Goal: Task Accomplishment & Management: Manage account settings

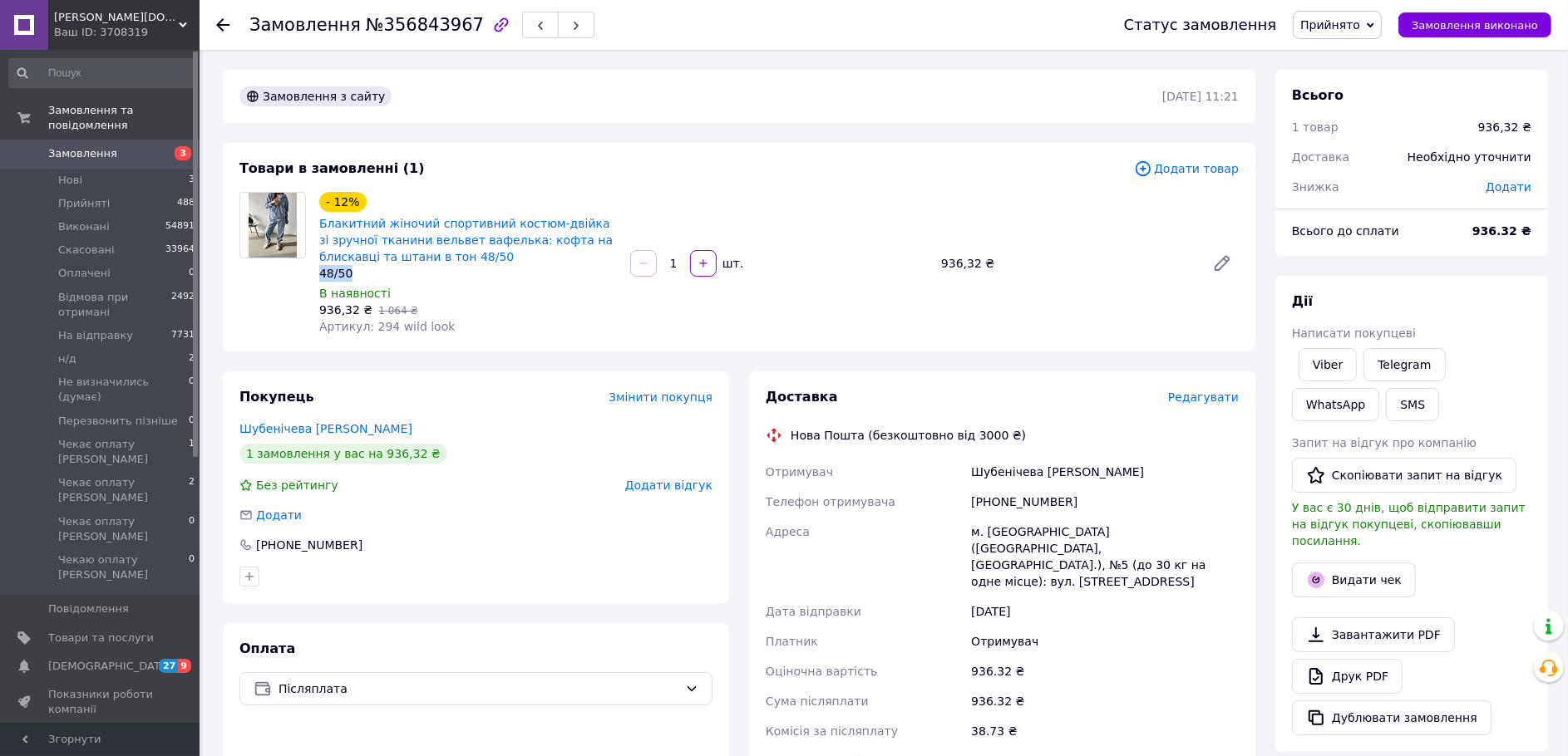
drag, startPoint x: 349, startPoint y: 297, endPoint x: 316, endPoint y: 298, distance: 33.0
click at [316, 298] on div "- 12% Блакитний жіночий спортивний костюм-двійка зі зручної тканини вельвет ваф…" at bounding box center [468, 263] width 311 height 150
copy div "48/50"
click at [439, 239] on link "Блакитний жіночий спортивний костюм-двійка зі зручної тканини вельвет вафелька:…" at bounding box center [466, 240] width 293 height 47
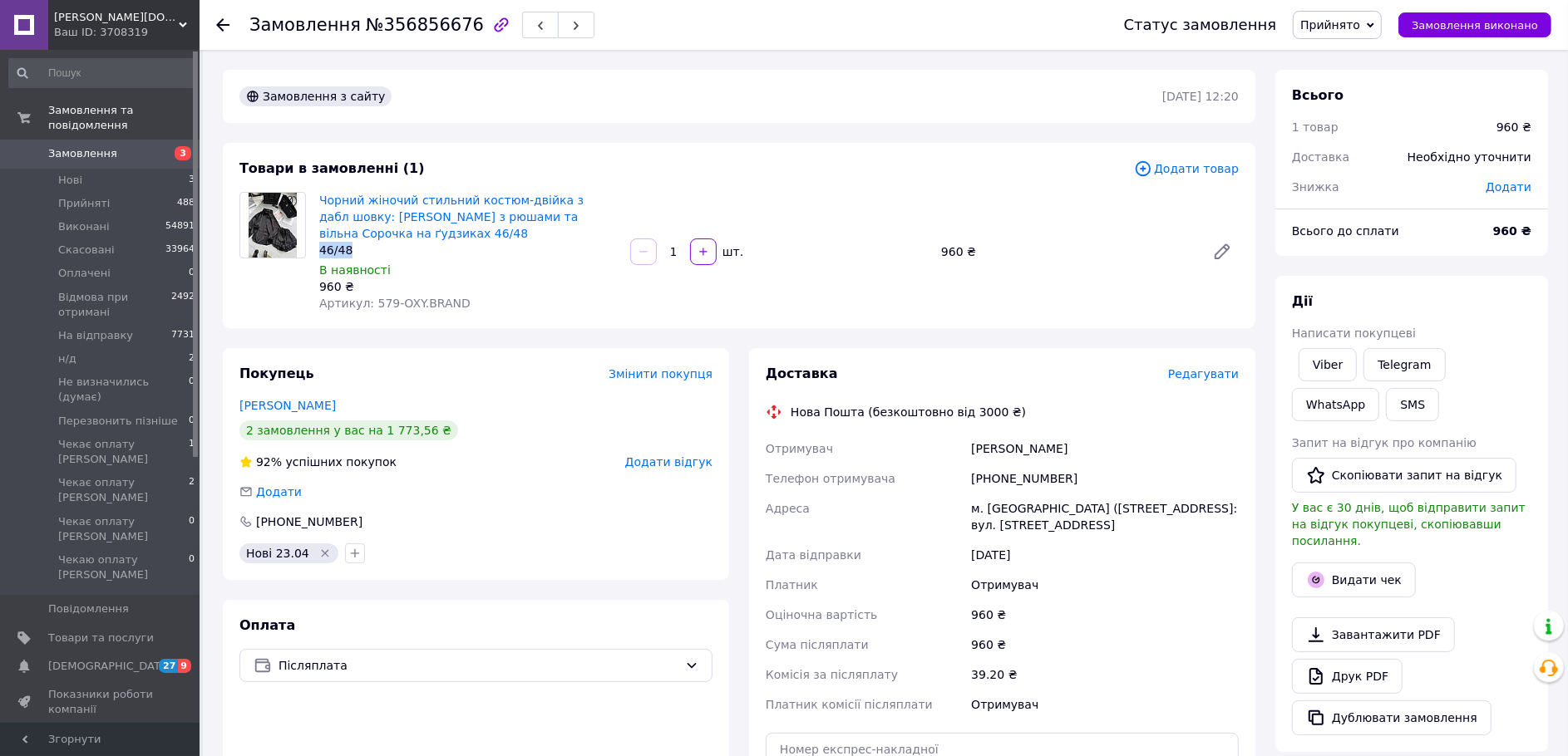
drag, startPoint x: 367, startPoint y: 267, endPoint x: 314, endPoint y: 270, distance: 53.1
click at [314, 270] on div "Чорний жіночий стильний костюм-двійка з дабл шовку: Шорти з рюшами та вільна Со…" at bounding box center [468, 251] width 311 height 126
copy div "46/48"
drag, startPoint x: 611, startPoint y: 328, endPoint x: 682, endPoint y: 369, distance: 82.0
click at [676, 367] on div "Замовлення з сайту 12.08.2025 | 12:20 Товари в замовленні (1) Додати товар Чорн…" at bounding box center [739, 611] width 1052 height 1084
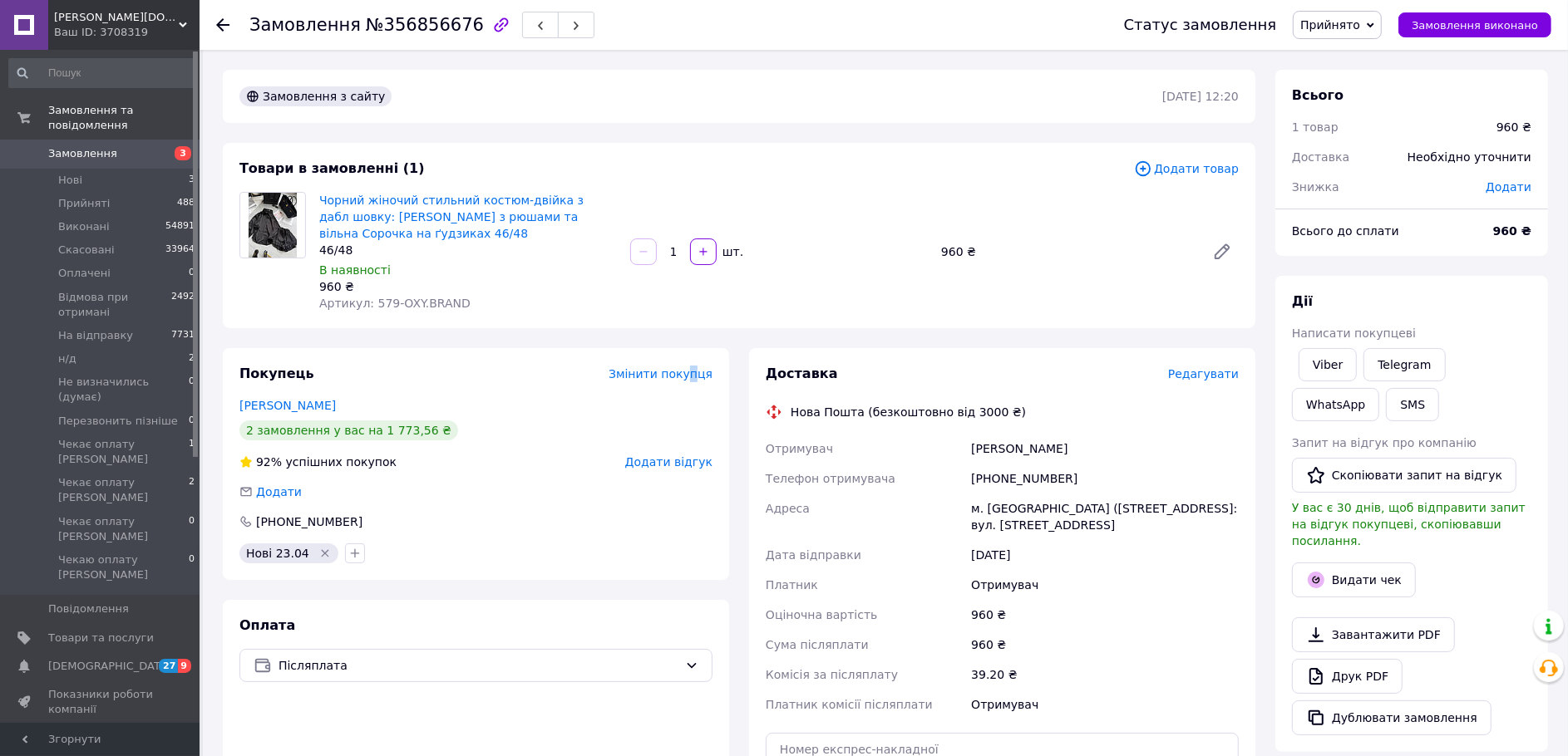
click at [700, 367] on div "Замовлення з сайту 12.08.2025 | 12:20 Товари в замовленні (1) Додати товар Чорн…" at bounding box center [739, 611] width 1052 height 1084
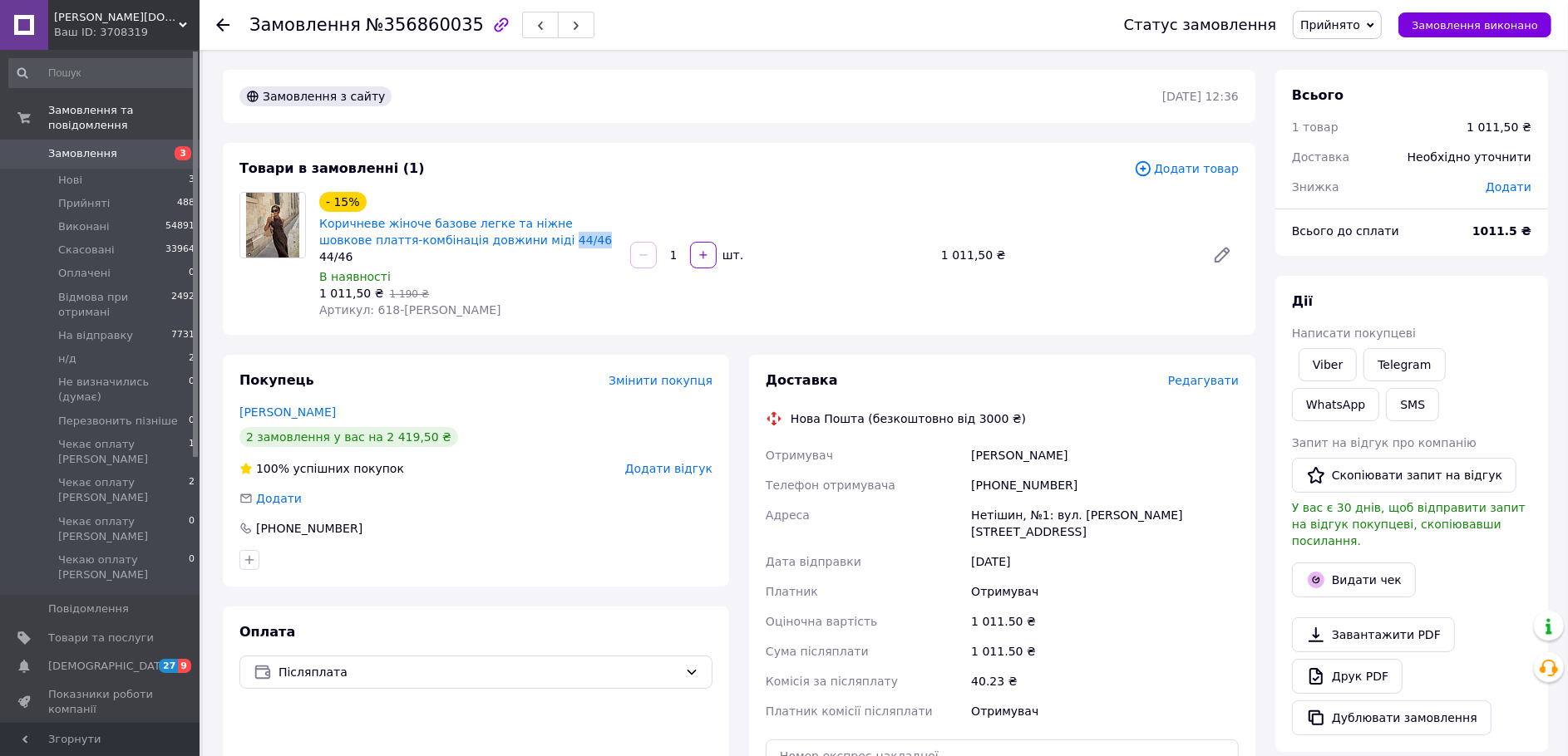
drag, startPoint x: 360, startPoint y: 279, endPoint x: 315, endPoint y: 280, distance: 45.0
click at [315, 280] on div "- 15% Коричневе жіноче базове легке та ніжне шовкове плаття-комбінація довжини …" at bounding box center [468, 255] width 311 height 133
copy link "44/46"
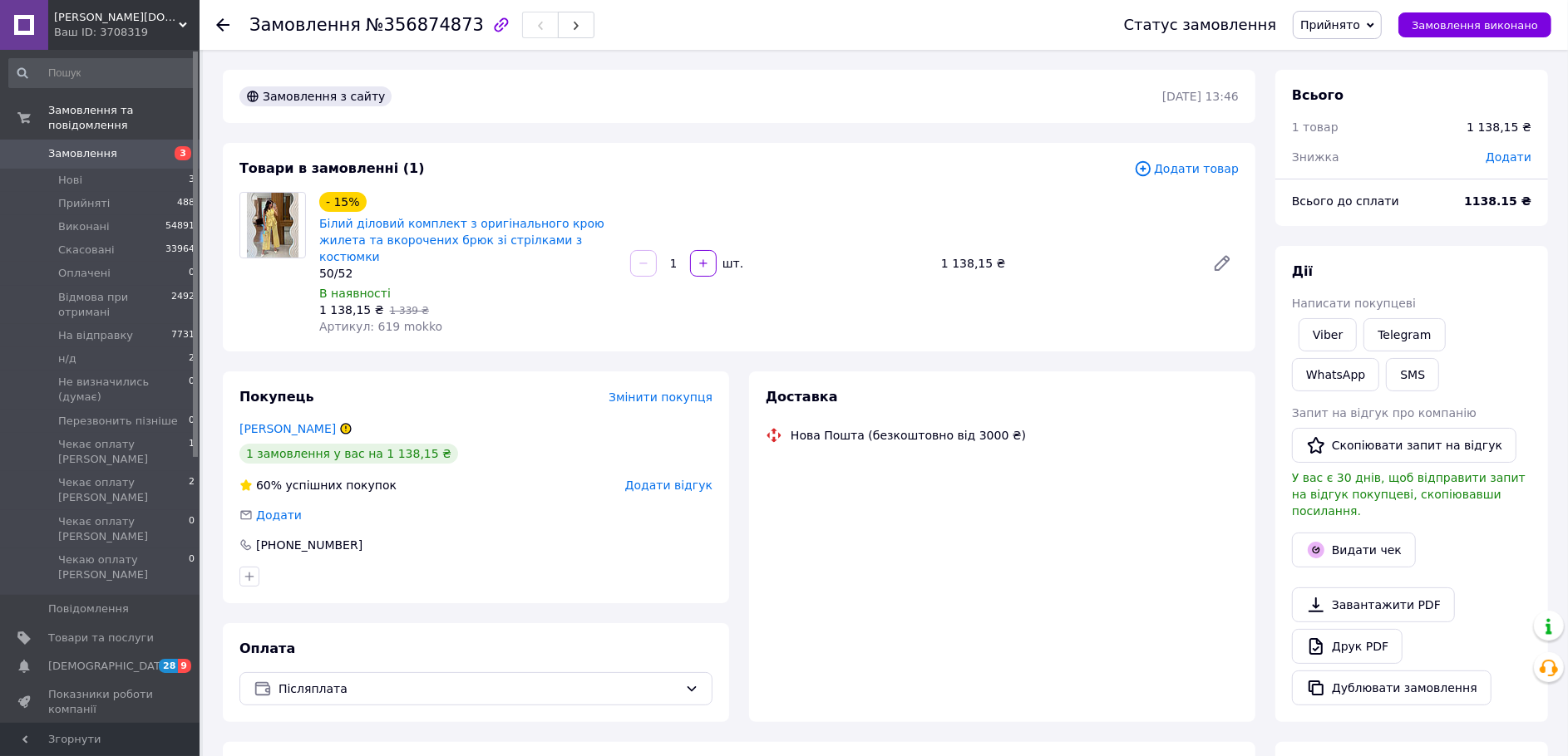
click at [366, 282] on div "50/52" at bounding box center [468, 273] width 297 height 17
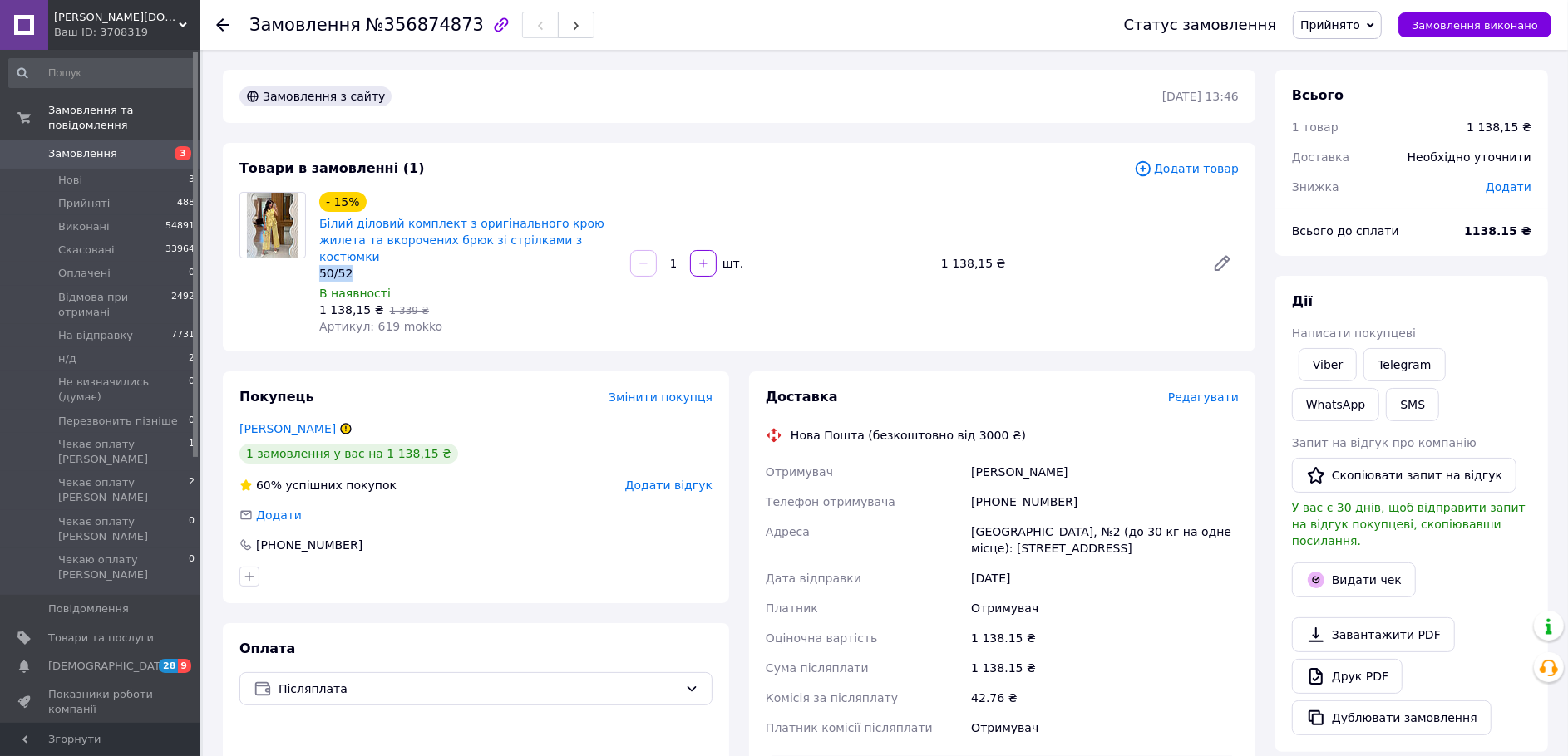
drag, startPoint x: 366, startPoint y: 299, endPoint x: 321, endPoint y: 300, distance: 45.0
click at [321, 282] on div "50/52" at bounding box center [468, 273] width 297 height 17
copy div "50/52"
click at [389, 260] on link "Білий діловий комплект з оригінального крою жилета та вкорочених брюк зі стрілк…" at bounding box center [462, 240] width 285 height 47
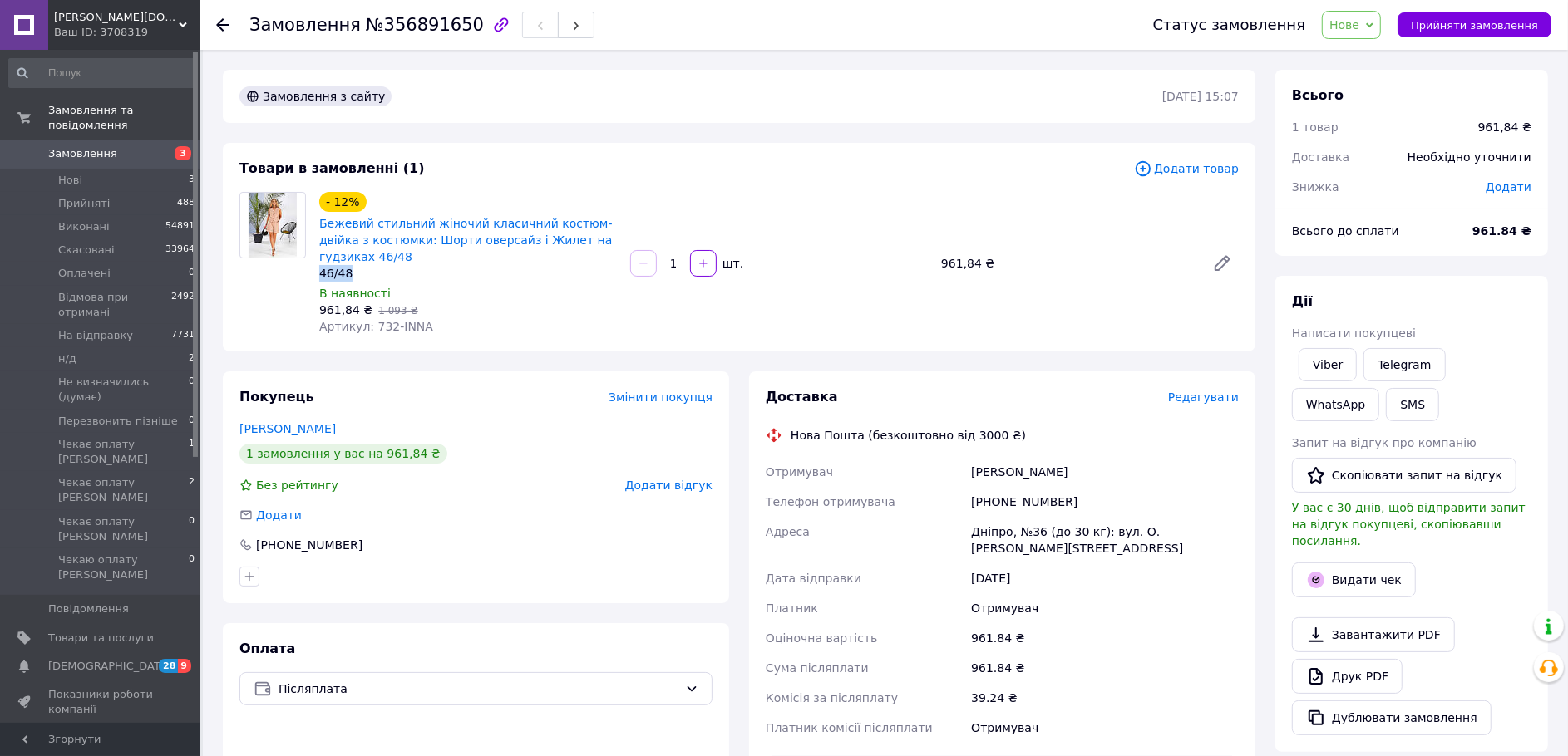
drag, startPoint x: 364, startPoint y: 308, endPoint x: 313, endPoint y: 306, distance: 51.0
click at [313, 306] on div "- 12% Бежевий стильний жіночий класичний костюм-двійка з костюмки: Шорти оверса…" at bounding box center [468, 263] width 311 height 150
copy div "46/48"
click at [380, 246] on link "Бежевий стильний жіночий класичний костюм-двійка з костюмки: Шорти оверсайз і Ж…" at bounding box center [466, 240] width 293 height 47
